Goal: Find specific page/section: Find specific page/section

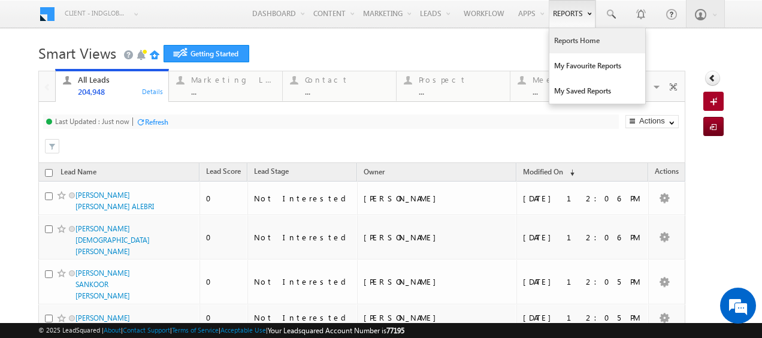
click at [559, 46] on link "Reports Home" at bounding box center [597, 40] width 96 height 25
